Goal: Task Accomplishment & Management: Manage account settings

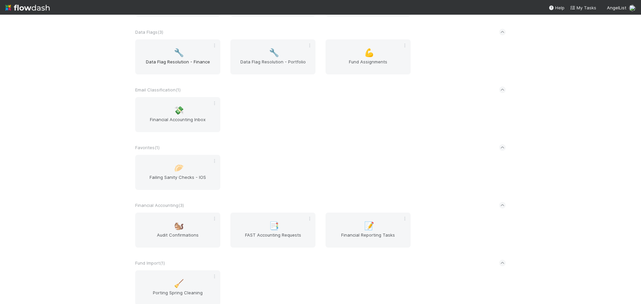
scroll to position [467, 0]
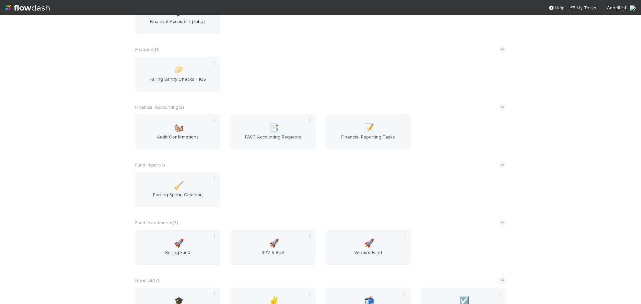
click at [229, 156] on div "🐿️ Audit Confirmations 📑 FAST Accounting Requests 📝 Financial Reporting Tasks" at bounding box center [320, 135] width 380 height 43
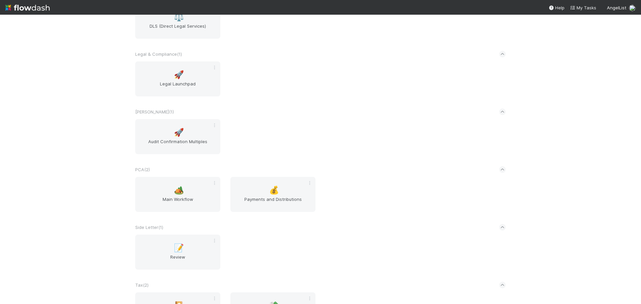
scroll to position [1001, 0]
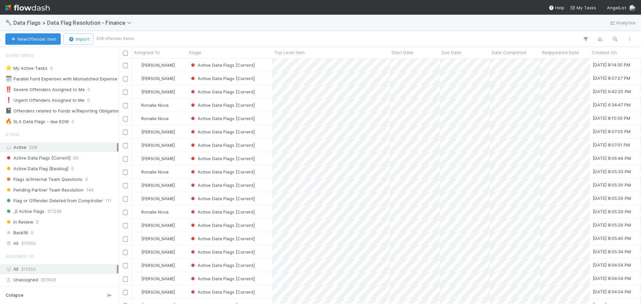
scroll to position [5, 5]
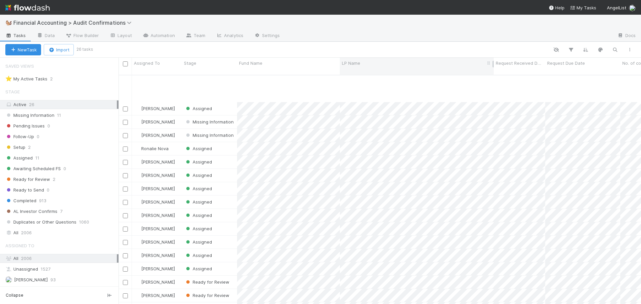
scroll to position [118, 0]
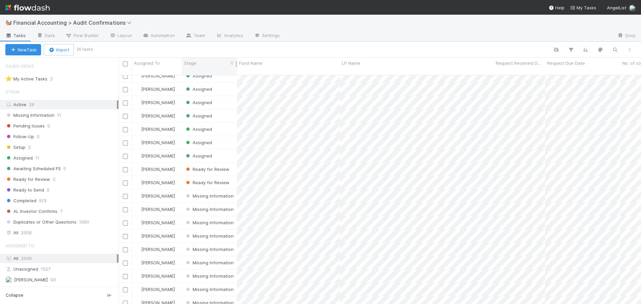
click at [217, 64] on div "Stage" at bounding box center [209, 63] width 51 height 7
click at [222, 73] on div "Sort First → Last" at bounding box center [222, 76] width 76 height 10
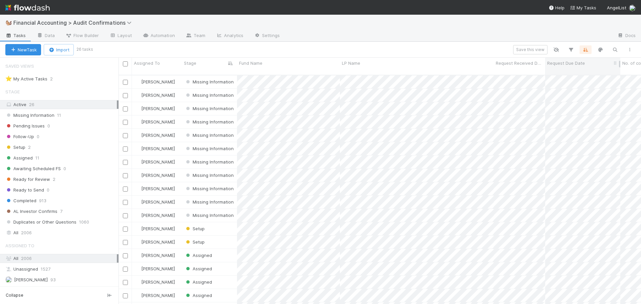
scroll to position [230, 517]
click at [595, 63] on div "Request Due Date" at bounding box center [582, 63] width 71 height 7
click at [584, 76] on div "Sort Oldest → Newest" at bounding box center [585, 76] width 76 height 10
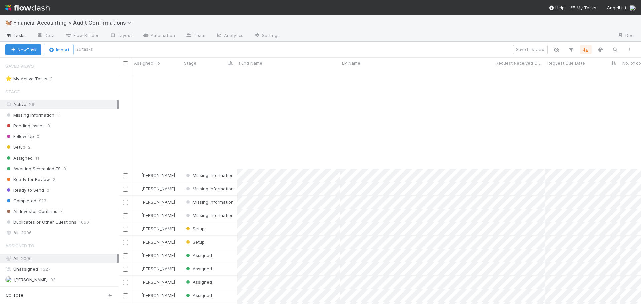
scroll to position [118, 0]
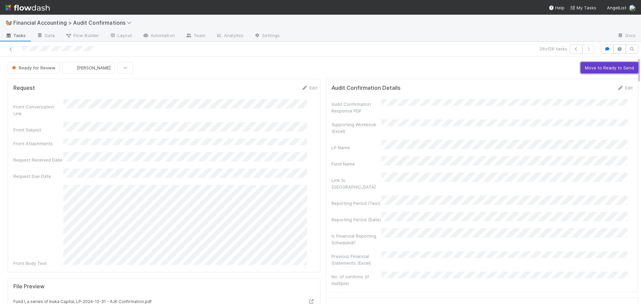
click at [580, 68] on button "Move to Ready to Send" at bounding box center [609, 67] width 58 height 11
click at [546, 70] on button "Draft Response" at bounding box center [564, 67] width 41 height 11
click at [595, 68] on button "Move to Completed" at bounding box center [613, 67] width 50 height 11
click at [61, 69] on span "Don Walker" at bounding box center [75, 67] width 42 height 5
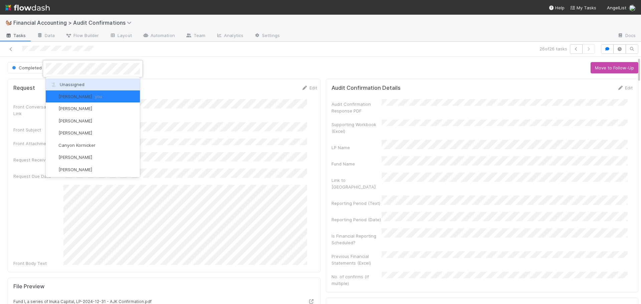
click at [65, 82] on span "Unassigned" at bounding box center [67, 84] width 35 height 5
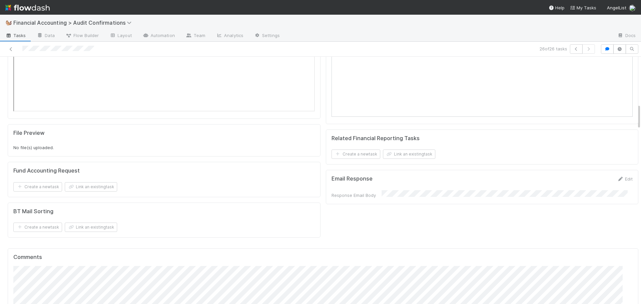
scroll to position [500, 0]
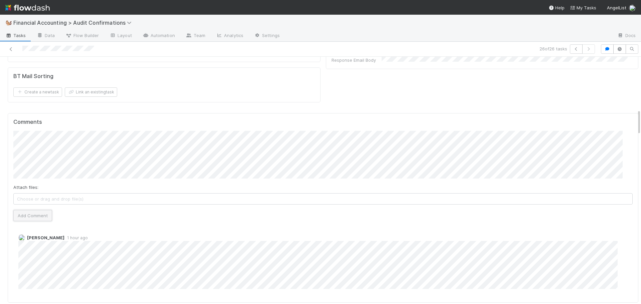
click at [32, 210] on button "Add Comment" at bounding box center [32, 215] width 39 height 11
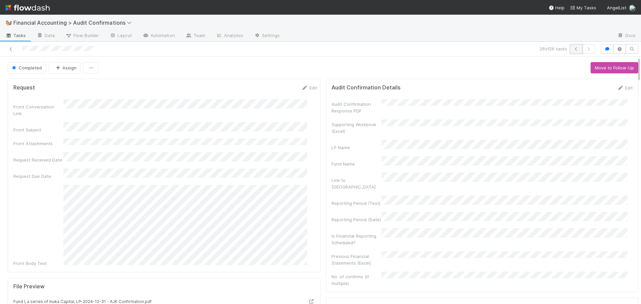
click at [573, 50] on icon "button" at bounding box center [576, 49] width 7 height 4
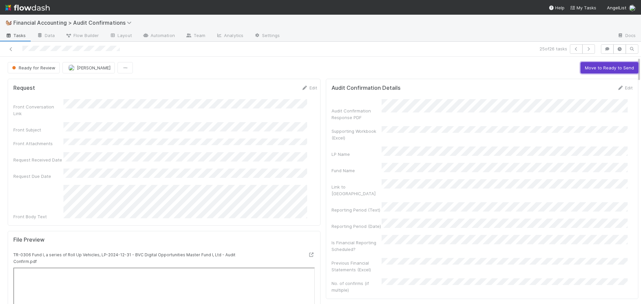
click at [593, 65] on button "Move to Ready to Send" at bounding box center [609, 67] width 58 height 11
click at [544, 66] on button "Draft Response" at bounding box center [564, 67] width 41 height 11
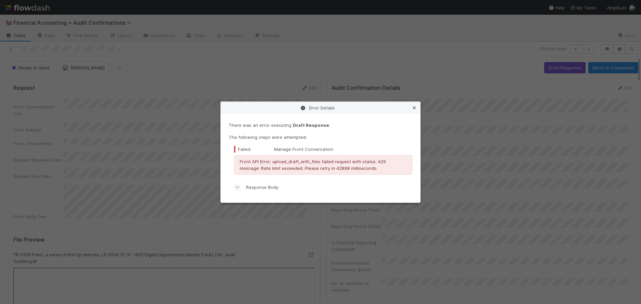
click at [413, 107] on icon at bounding box center [414, 108] width 7 height 4
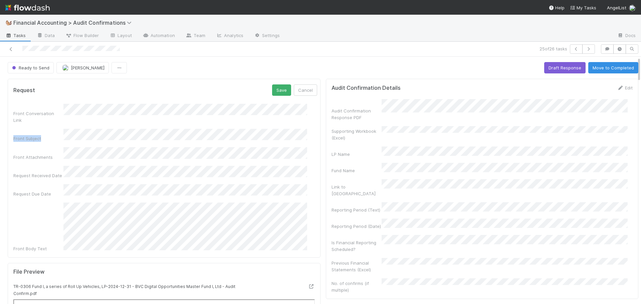
click at [71, 117] on div "Front Conversation Link Front Subject Front Attachments Request Received Date R…" at bounding box center [165, 178] width 304 height 148
click at [57, 134] on div "Front Conversation Link Front Subject Front Attachments Request Received Date R…" at bounding box center [165, 178] width 304 height 148
click at [294, 90] on button "Cancel" at bounding box center [305, 89] width 23 height 11
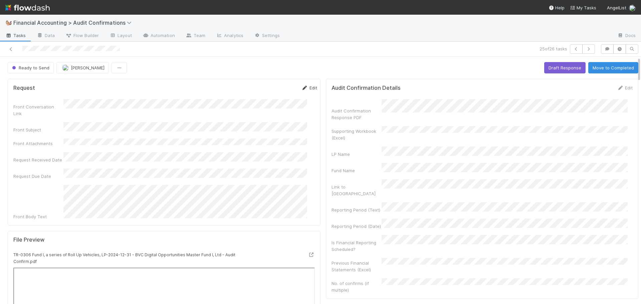
click at [303, 87] on link "Edit" at bounding box center [309, 87] width 16 height 5
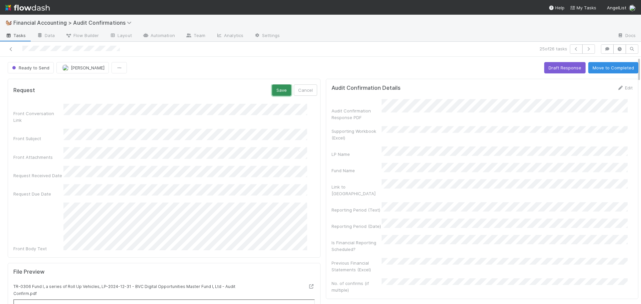
click at [272, 90] on button "Save" at bounding box center [281, 89] width 19 height 11
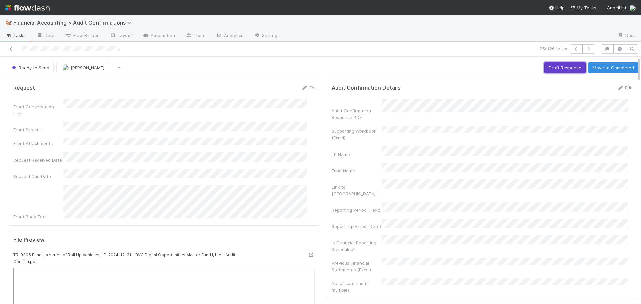
click at [544, 65] on button "Draft Response" at bounding box center [564, 67] width 41 height 11
click at [595, 67] on button "Move to Completed" at bounding box center [613, 67] width 50 height 11
click at [64, 69] on span "[PERSON_NAME]" at bounding box center [80, 67] width 34 height 5
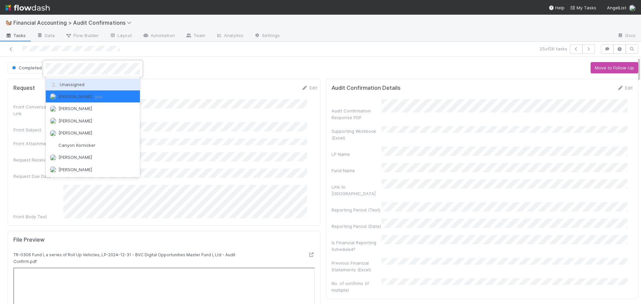
click at [69, 82] on span "Unassigned" at bounding box center [67, 84] width 35 height 5
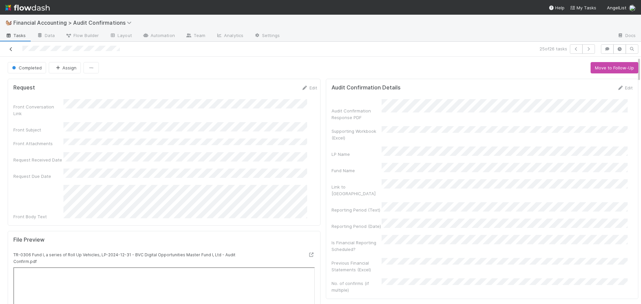
click at [11, 48] on icon at bounding box center [11, 49] width 7 height 4
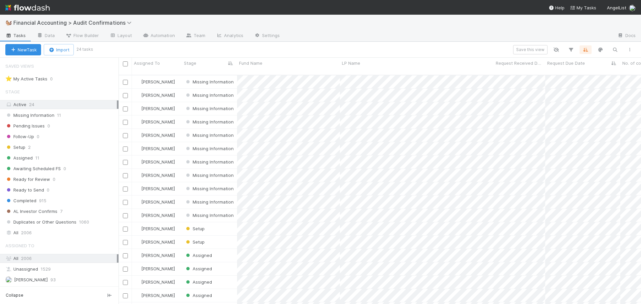
scroll to position [230, 517]
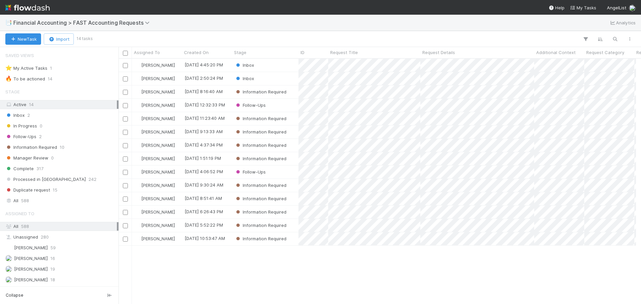
scroll to position [5, 5]
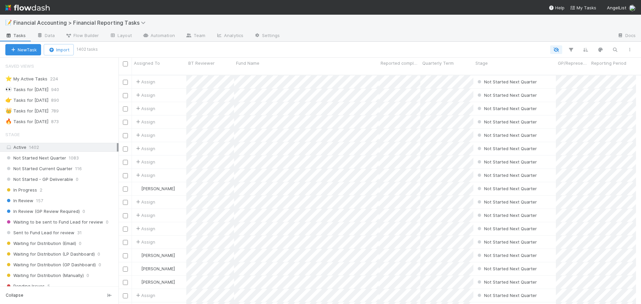
scroll to position [5, 5]
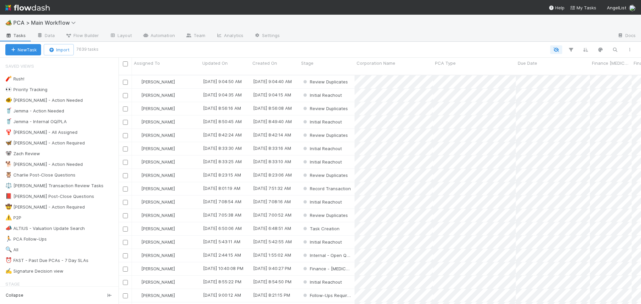
scroll to position [230, 517]
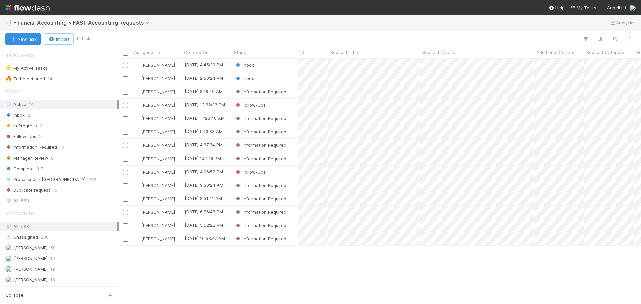
scroll to position [240, 517]
click at [271, 54] on div "Stage" at bounding box center [265, 52] width 63 height 7
click at [273, 65] on div "Sort First → Last" at bounding box center [272, 65] width 76 height 10
click at [276, 106] on div "Follow-Ups" at bounding box center [265, 105] width 66 height 13
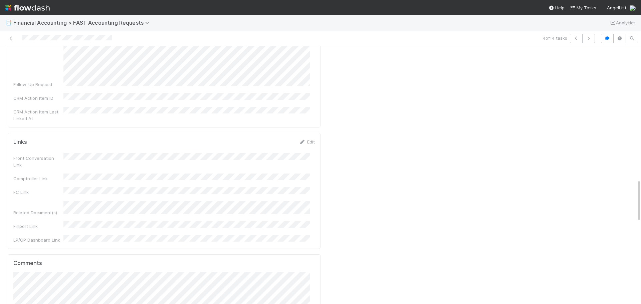
scroll to position [901, 0]
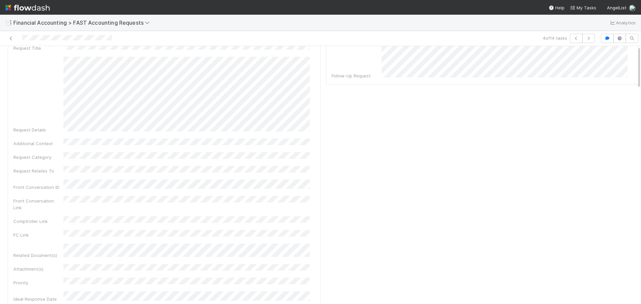
scroll to position [0, 0]
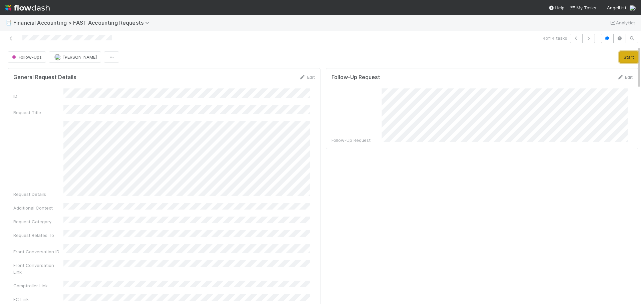
click at [621, 58] on button "Start" at bounding box center [628, 56] width 19 height 11
click at [36, 56] on span "In Progress" at bounding box center [27, 56] width 32 height 5
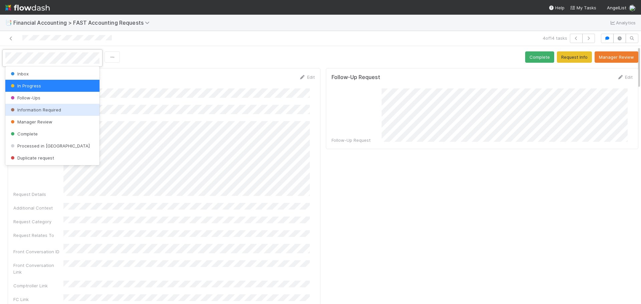
click at [35, 111] on span "Information Required" at bounding box center [35, 109] width 52 height 5
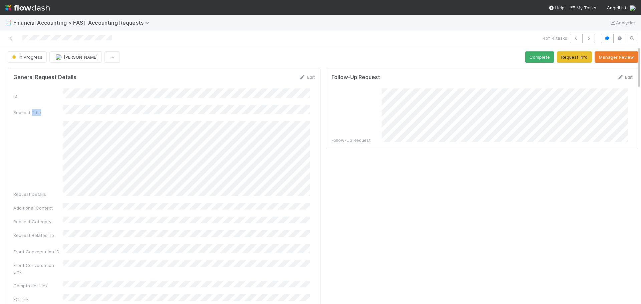
click at [35, 111] on div "Request Title" at bounding box center [163, 110] width 301 height 11
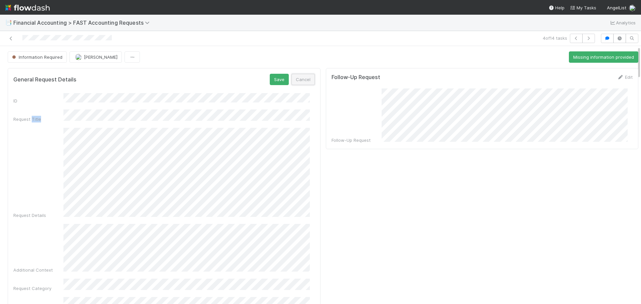
click at [297, 82] on button "Cancel" at bounding box center [302, 79] width 23 height 11
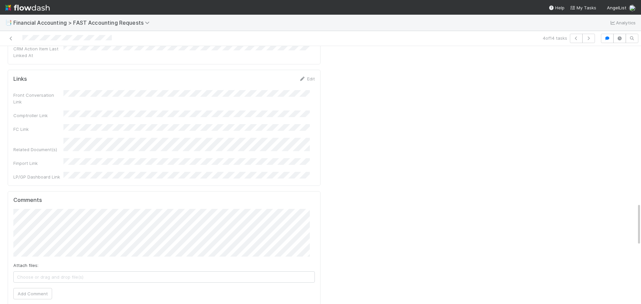
scroll to position [934, 0]
click at [33, 289] on button "Add Comment" at bounding box center [32, 294] width 39 height 11
click at [11, 37] on icon at bounding box center [11, 38] width 7 height 4
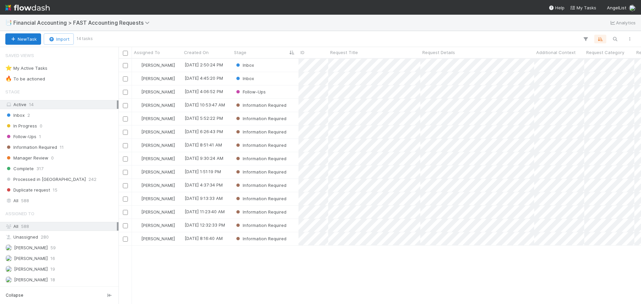
scroll to position [240, 517]
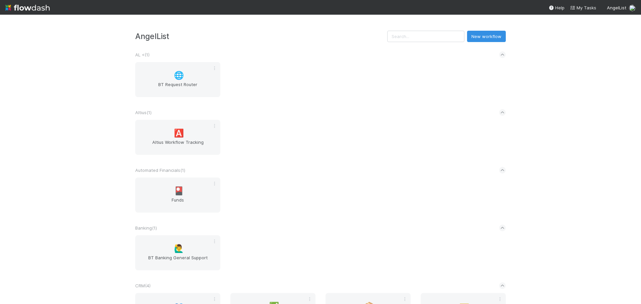
scroll to position [1001, 0]
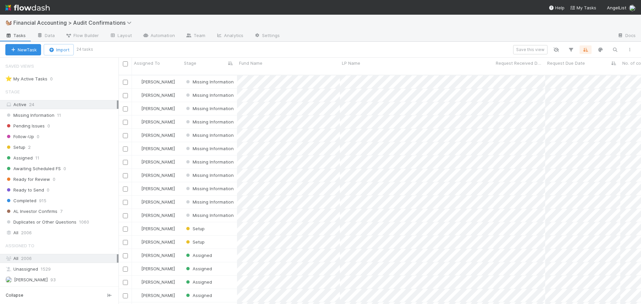
scroll to position [230, 517]
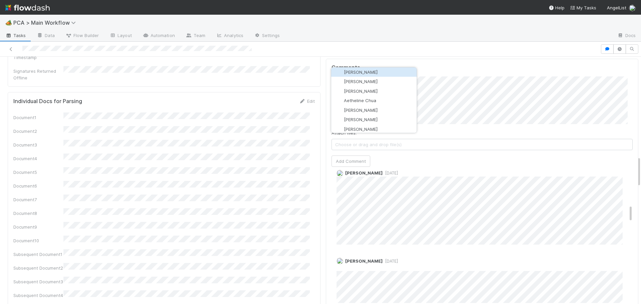
scroll to position [795, 0]
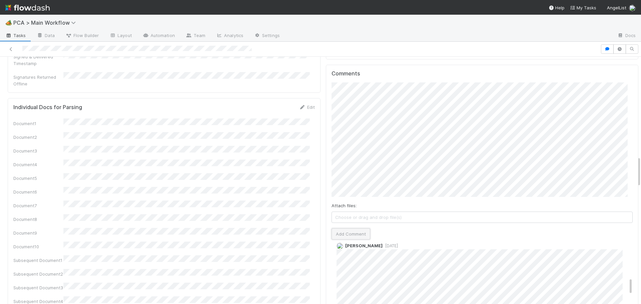
click at [346, 228] on button "Add Comment" at bounding box center [350, 233] width 39 height 11
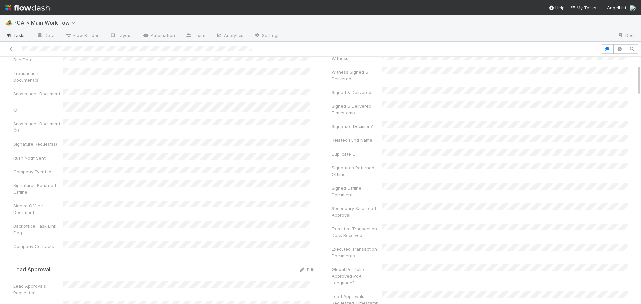
scroll to position [0, 0]
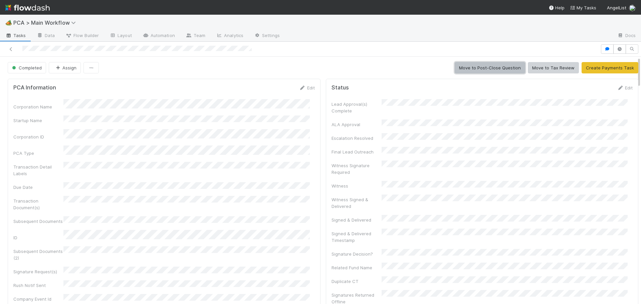
click at [465, 69] on button "Move to Post-Close Question" at bounding box center [489, 67] width 70 height 11
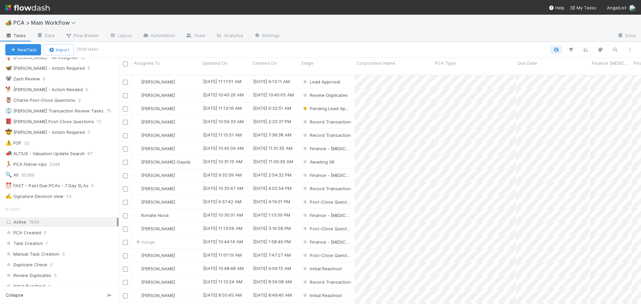
scroll to position [67, 0]
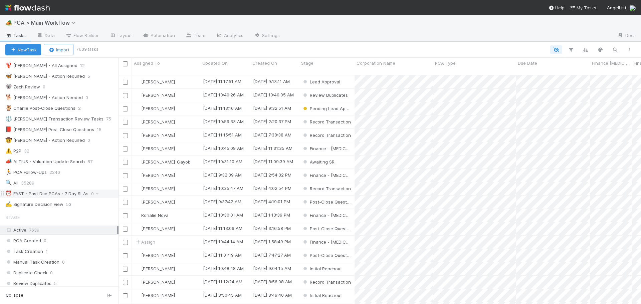
click at [103, 193] on div "⏰ FAST - Past Due PCAs - 7 Day SLAs 0" at bounding box center [61, 194] width 113 height 8
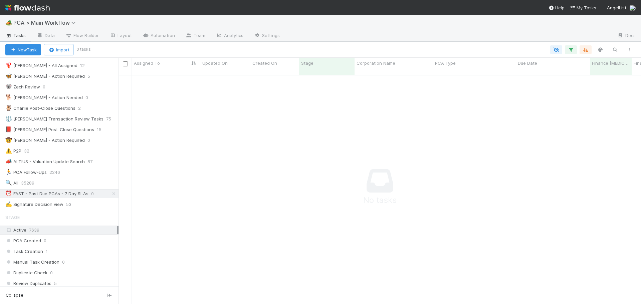
scroll to position [225, 517]
click at [94, 193] on icon at bounding box center [97, 194] width 7 height 4
click at [71, 209] on div "View Settings" at bounding box center [78, 206] width 68 height 9
click at [70, 210] on div "View Settings" at bounding box center [78, 206] width 68 height 9
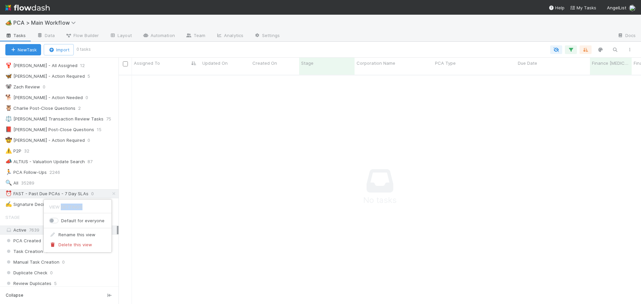
click at [70, 210] on div "View Settings" at bounding box center [78, 206] width 68 height 9
click at [460, 48] on div "View Settings Default for everyone Rename this view Delete this view" at bounding box center [320, 152] width 641 height 304
click at [553, 50] on icon "button" at bounding box center [556, 50] width 7 height 6
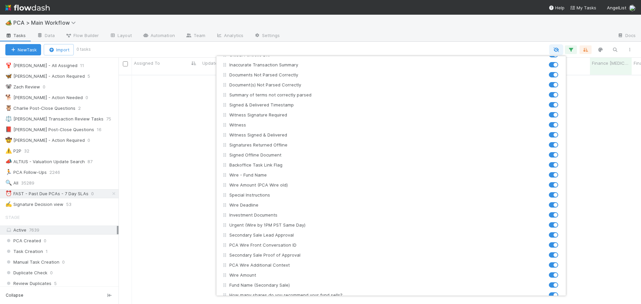
scroll to position [1301, 0]
click at [496, 46] on div "Assigned To Updated On Created On Stage Corporation Name PCA Type Due Date Fina…" at bounding box center [320, 152] width 641 height 304
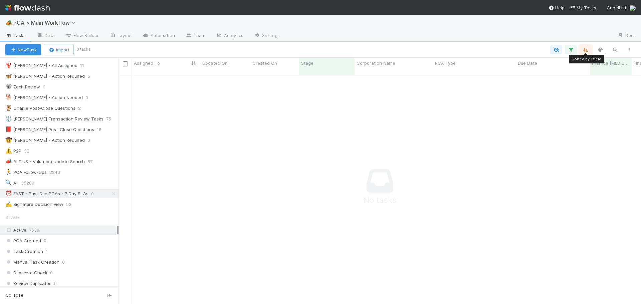
click at [587, 50] on icon "button" at bounding box center [585, 50] width 7 height 6
click at [527, 47] on div "Sort by Assigned To from A → Z Then by" at bounding box center [320, 152] width 641 height 304
click at [568, 48] on icon "button" at bounding box center [570, 50] width 7 height 6
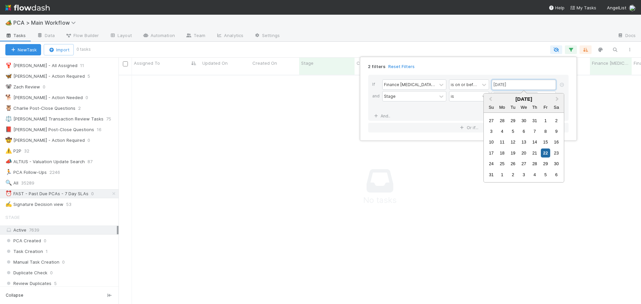
click at [506, 84] on input "08/22/2025" at bounding box center [523, 85] width 64 height 10
click at [545, 140] on div "15" at bounding box center [545, 141] width 9 height 9
type input "08/15/2025"
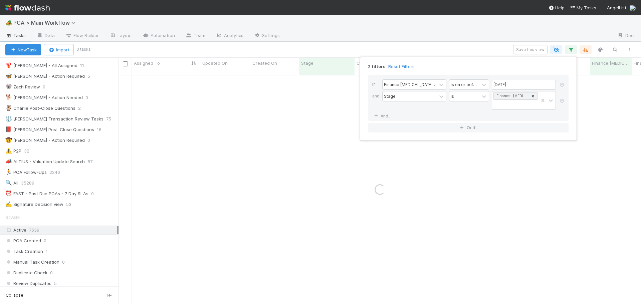
click at [493, 50] on div "2 filters Reset Filters If Finance ICU Due Date is on or before 08/15/2025 and …" at bounding box center [320, 152] width 641 height 304
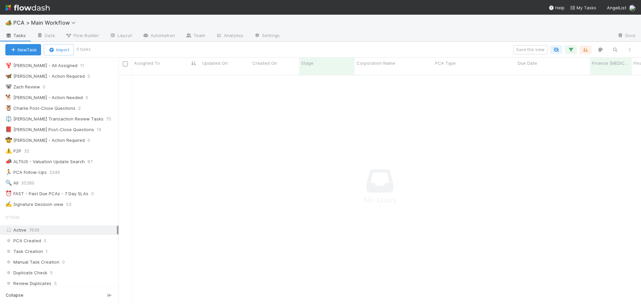
scroll to position [225, 517]
click at [567, 49] on button "button" at bounding box center [571, 49] width 12 height 9
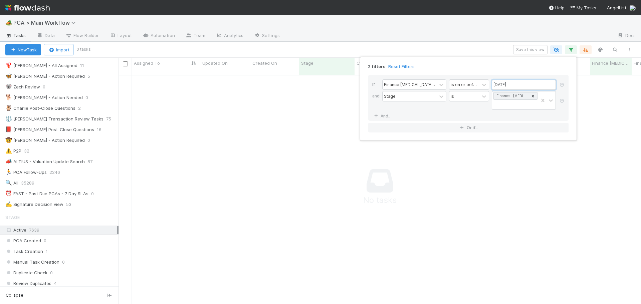
click at [522, 86] on input "08/15/2025" at bounding box center [523, 85] width 64 height 10
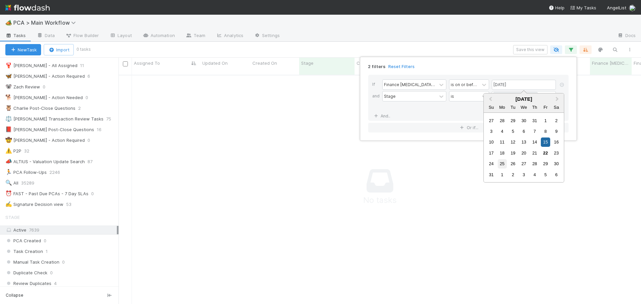
click at [502, 165] on div "25" at bounding box center [501, 163] width 9 height 9
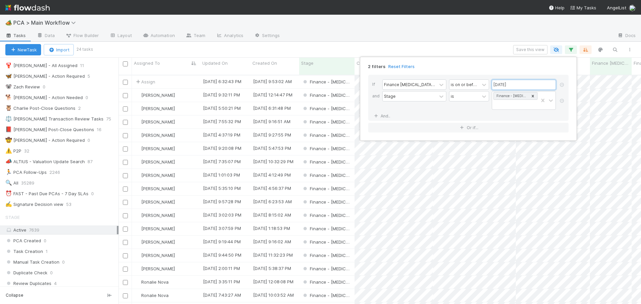
scroll to position [230, 517]
click at [513, 81] on input "08/25/2025" at bounding box center [523, 85] width 64 height 10
click at [510, 163] on div "26" at bounding box center [512, 163] width 9 height 9
type input "08/26/2025"
click at [518, 84] on input "08/26/2025" at bounding box center [523, 85] width 64 height 10
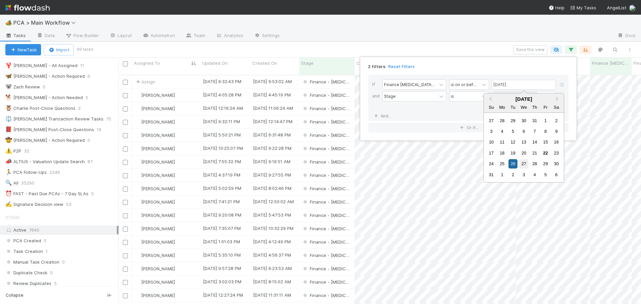
click at [521, 162] on div "27" at bounding box center [523, 163] width 9 height 9
click at [521, 162] on div "2 filters Reset Filters If Finance ICU Due Date is on or before 08/26/2025 and …" at bounding box center [320, 152] width 641 height 304
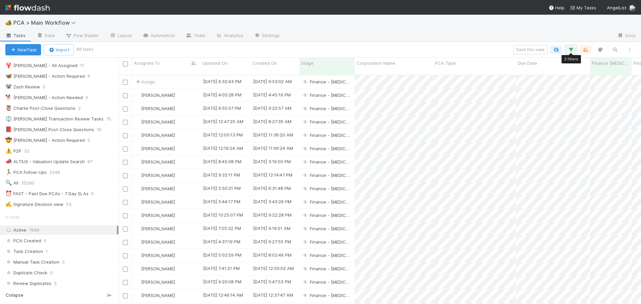
click at [570, 50] on icon "button" at bounding box center [570, 50] width 7 height 6
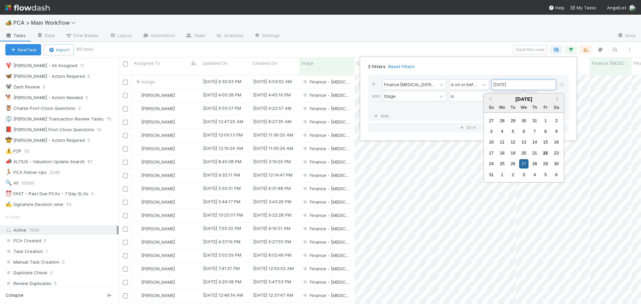
click at [513, 84] on input "08/27/2025" at bounding box center [523, 85] width 64 height 10
click at [543, 151] on div "22" at bounding box center [545, 152] width 9 height 9
type input "08/22/2025"
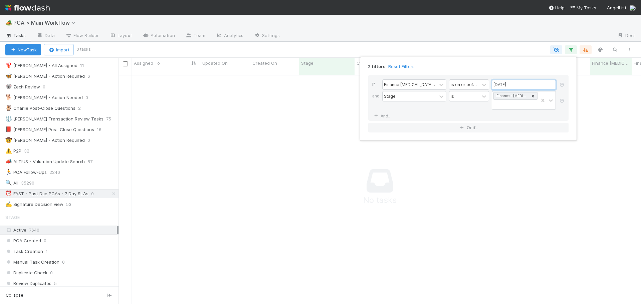
scroll to position [225, 517]
click at [505, 59] on div "2 filters Reset Filters If Finance ICU Due Date is on or before 08/22/2025 and …" at bounding box center [468, 99] width 217 height 84
click at [506, 50] on div "2 filters Reset Filters If Finance ICU Due Date is on or before 08/22/2025 and …" at bounding box center [320, 152] width 641 height 304
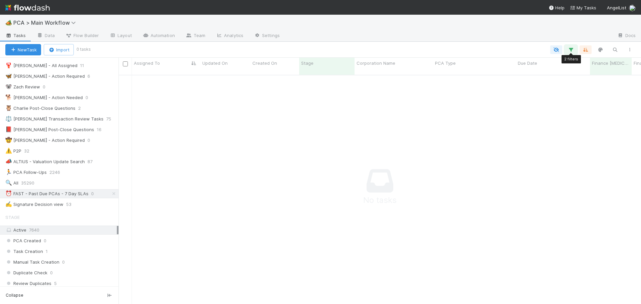
click at [572, 48] on icon "button" at bounding box center [570, 50] width 7 height 6
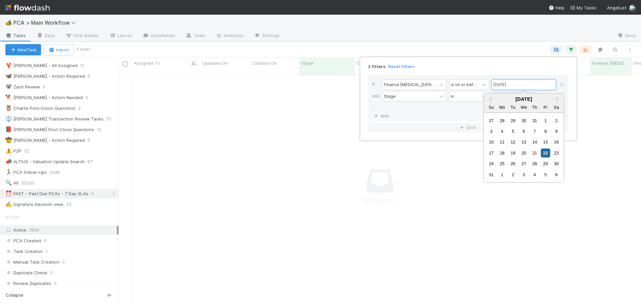
click at [517, 85] on input "08/22/2025" at bounding box center [523, 85] width 64 height 10
click at [544, 163] on div "29" at bounding box center [545, 163] width 9 height 9
type input "08/29/2025"
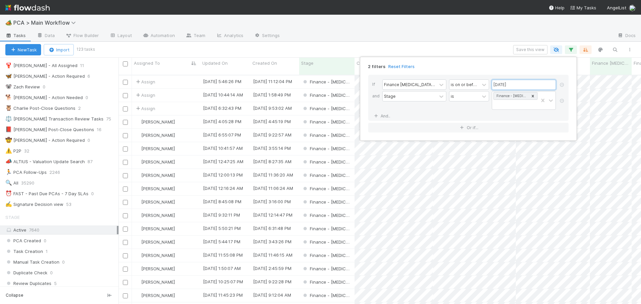
scroll to position [230, 517]
click at [434, 44] on div "2 filters Reset Filters If Finance ICU Due Date is on or before 08/29/2025 and …" at bounding box center [320, 152] width 641 height 304
click at [571, 46] on button "button" at bounding box center [571, 49] width 12 height 9
click at [510, 83] on input "08/29/2025" at bounding box center [523, 85] width 64 height 10
click at [535, 163] on div "28" at bounding box center [534, 163] width 9 height 9
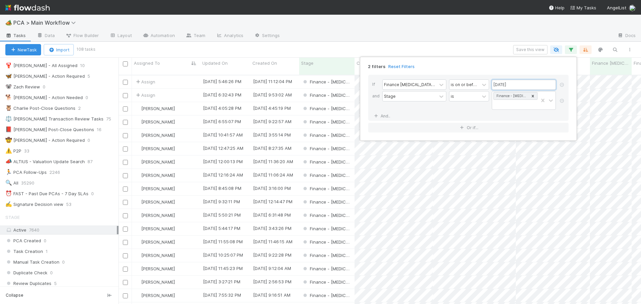
click at [510, 83] on input "08/28/2025" at bounding box center [523, 85] width 64 height 10
click at [543, 162] on div "29" at bounding box center [545, 163] width 9 height 9
type input "08/29/2025"
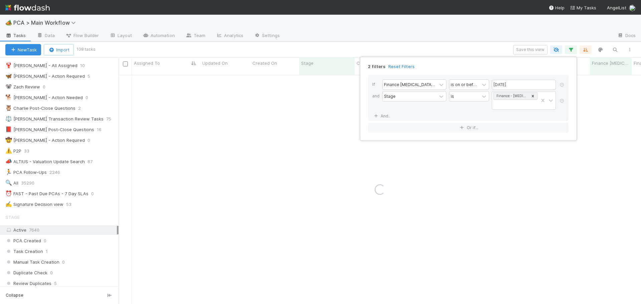
click at [501, 41] on div "2 filters Reset Filters If Finance ICU Due Date is on or before 08/29/2025 and …" at bounding box center [320, 152] width 641 height 304
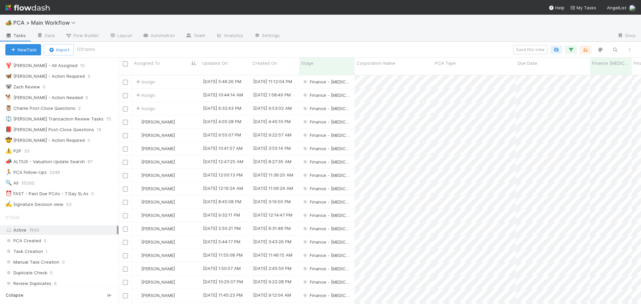
click at [369, 19] on div "🏕️ PCA > Main Workflow" at bounding box center [320, 23] width 641 height 16
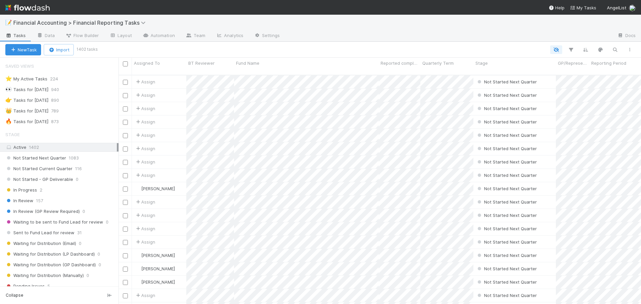
scroll to position [230, 517]
click at [83, 119] on div "🔥 Tasks for [DATE] 873" at bounding box center [61, 121] width 113 height 8
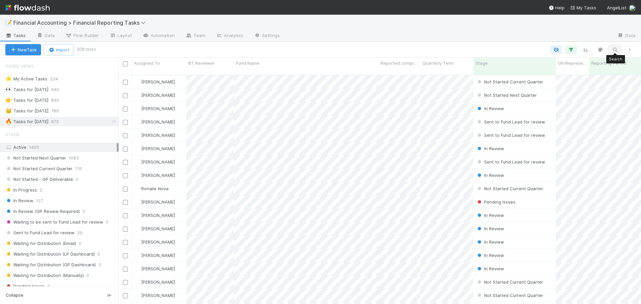
click at [616, 48] on icon "button" at bounding box center [614, 50] width 7 height 6
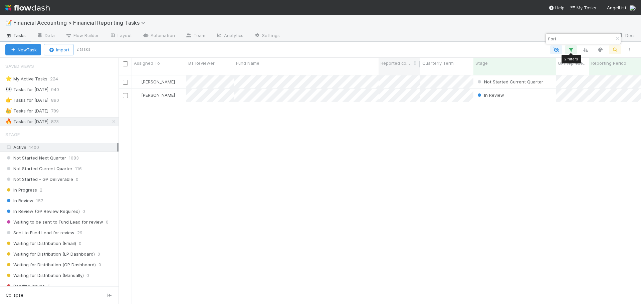
scroll to position [230, 517]
type input "flori"
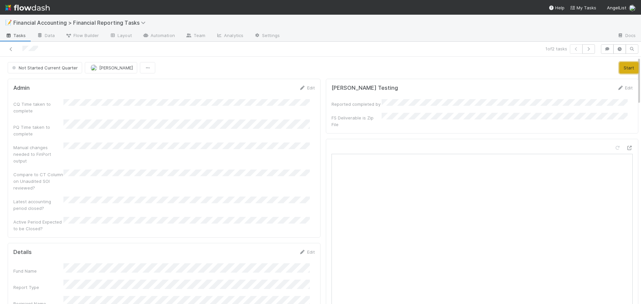
click at [619, 70] on button "Start" at bounding box center [628, 67] width 19 height 11
